Goal: Transaction & Acquisition: Obtain resource

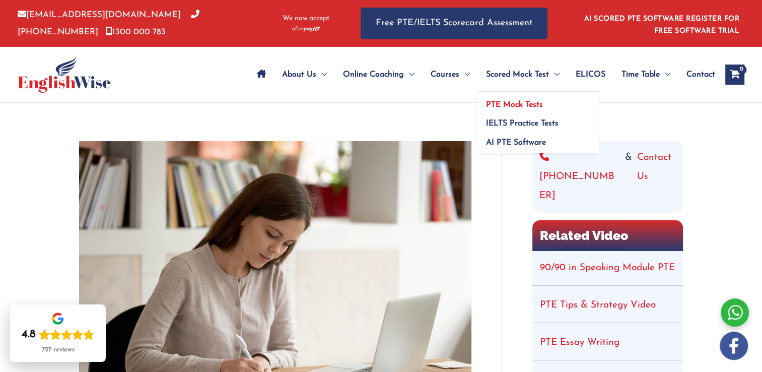
click at [534, 108] on span "PTE Mock Tests" at bounding box center [514, 105] width 57 height 8
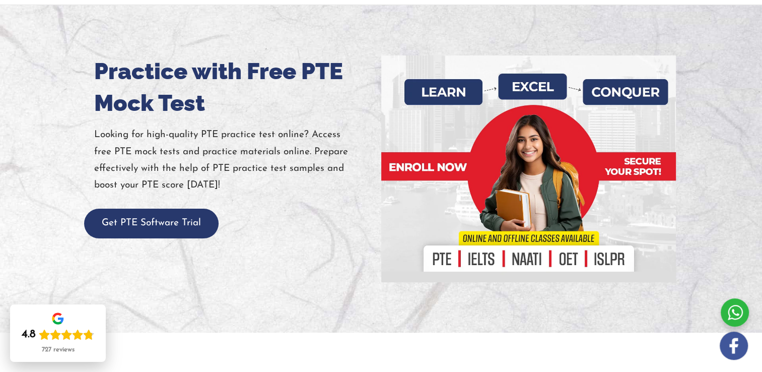
scroll to position [98, 0]
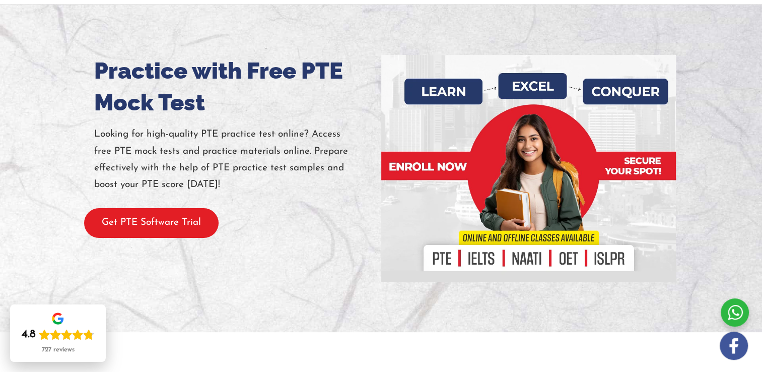
click at [161, 221] on button "Get PTE Software Trial" at bounding box center [151, 223] width 135 height 30
